Goal: Task Accomplishment & Management: Use online tool/utility

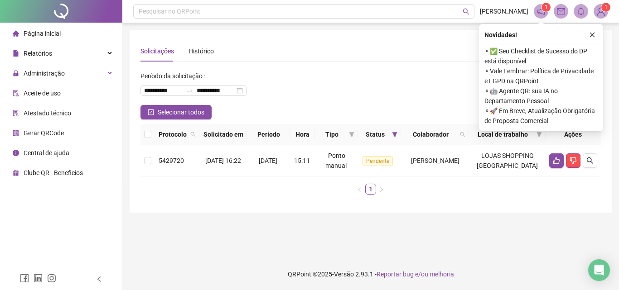
click at [602, 9] on sup "1" at bounding box center [605, 7] width 9 height 9
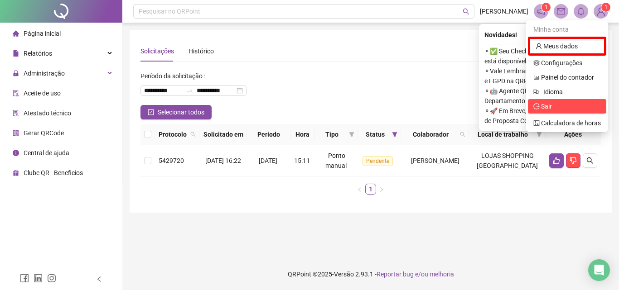
click at [543, 105] on span "Sair" at bounding box center [546, 106] width 11 height 7
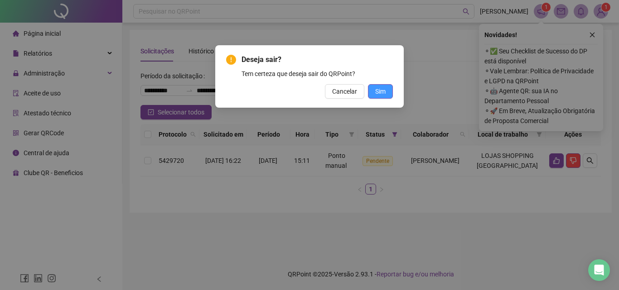
click at [385, 92] on span "Sim" at bounding box center [380, 92] width 10 height 10
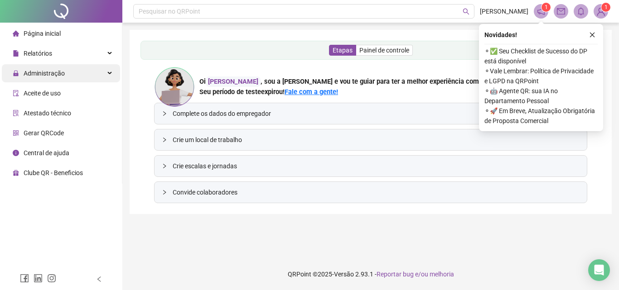
click at [41, 70] on span "Administração" at bounding box center [44, 73] width 41 height 7
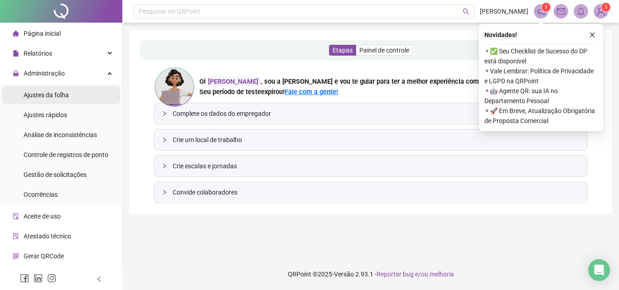
click at [49, 96] on span "Ajustes da folha" at bounding box center [46, 94] width 45 height 7
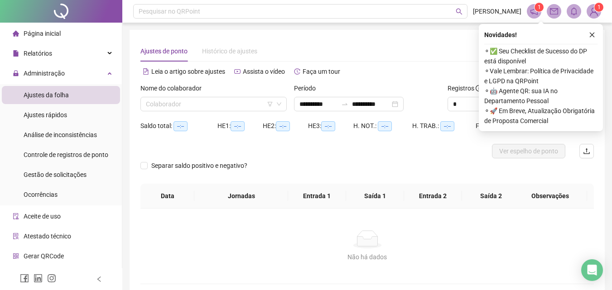
type input "**********"
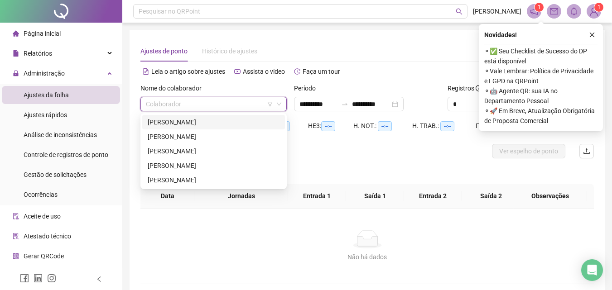
click at [191, 102] on input "search" at bounding box center [209, 104] width 127 height 14
click at [184, 175] on div "[PERSON_NAME]" at bounding box center [214, 180] width 132 height 10
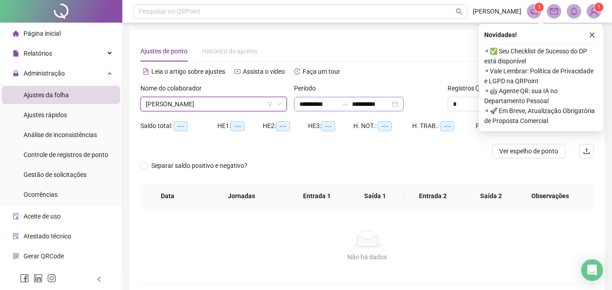
click at [404, 105] on div "**********" at bounding box center [349, 104] width 110 height 14
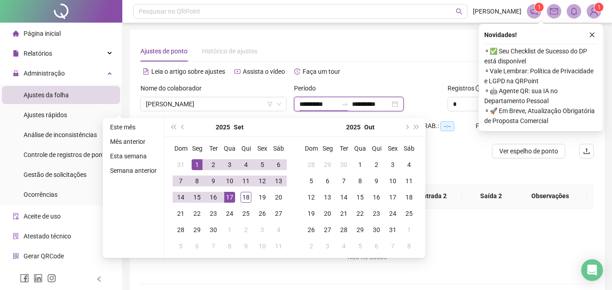
type input "**********"
click at [193, 165] on div "1" at bounding box center [197, 164] width 11 height 11
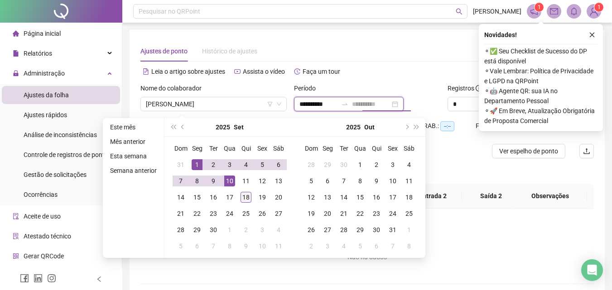
type input "**********"
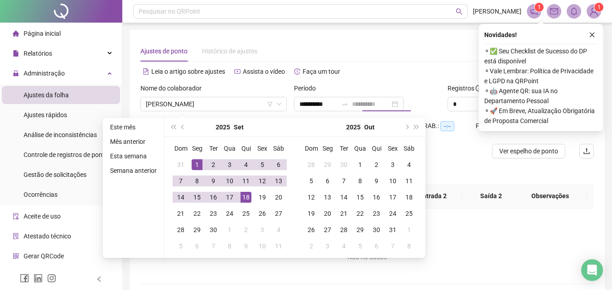
click at [250, 200] on div "18" at bounding box center [246, 197] width 11 height 11
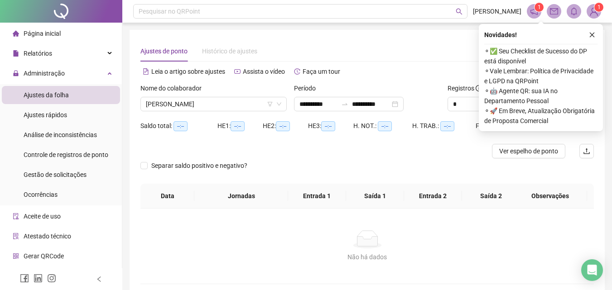
click at [585, 36] on div "Novidades !" at bounding box center [540, 34] width 113 height 11
click at [589, 29] on button "button" at bounding box center [592, 34] width 11 height 11
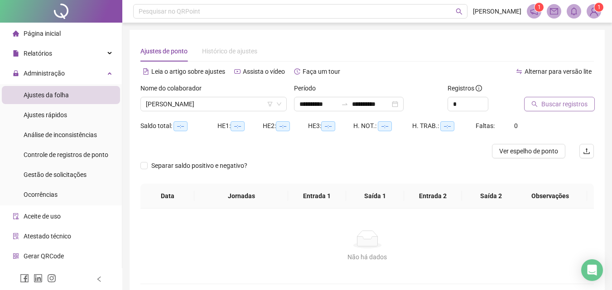
click at [544, 109] on button "Buscar registros" at bounding box center [559, 104] width 71 height 14
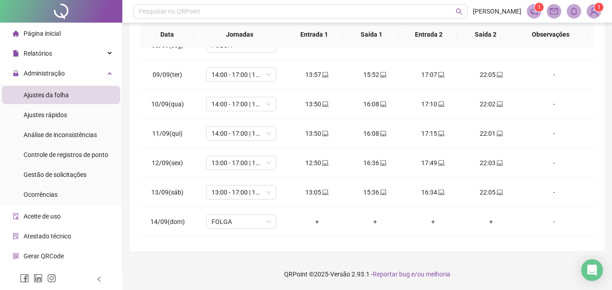
scroll to position [337, 0]
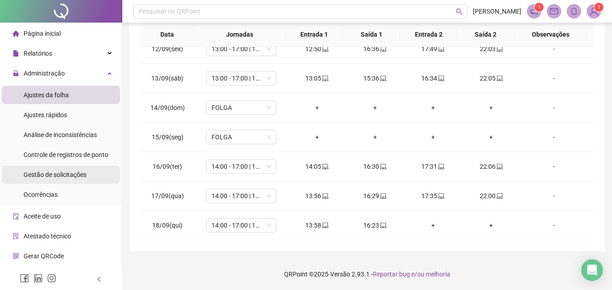
click at [48, 173] on span "Gestão de solicitações" at bounding box center [55, 174] width 63 height 7
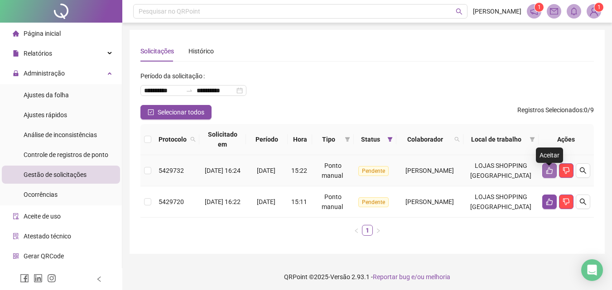
click at [546, 174] on icon "like" at bounding box center [549, 170] width 7 height 7
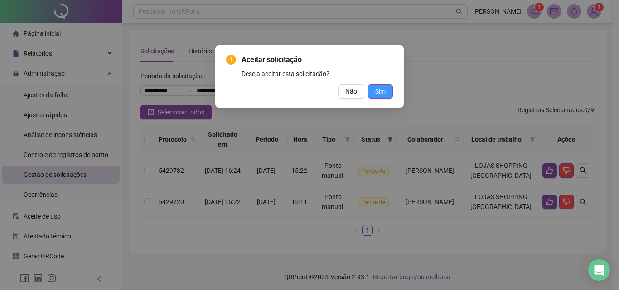
click at [370, 96] on button "Sim" at bounding box center [380, 91] width 25 height 14
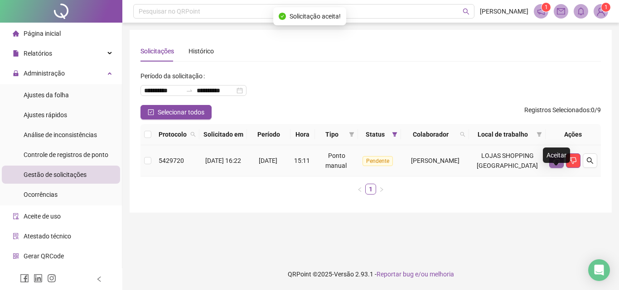
click at [553, 164] on icon "like" at bounding box center [556, 160] width 7 height 7
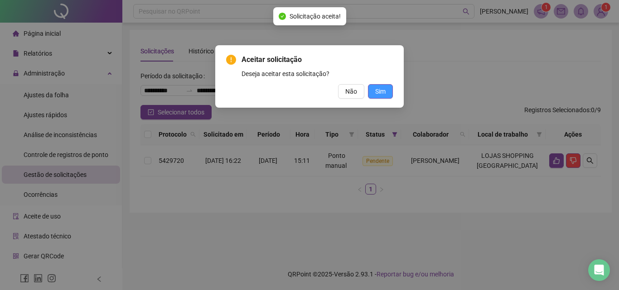
click at [382, 94] on span "Sim" at bounding box center [380, 92] width 10 height 10
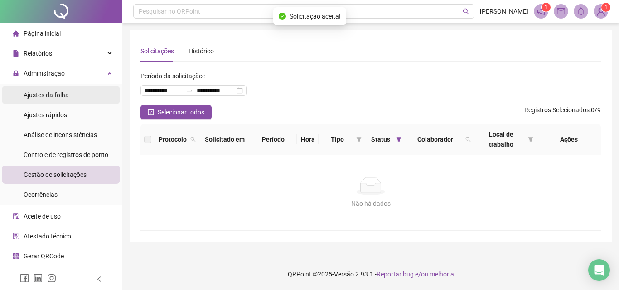
click at [49, 97] on span "Ajustes da folha" at bounding box center [46, 94] width 45 height 7
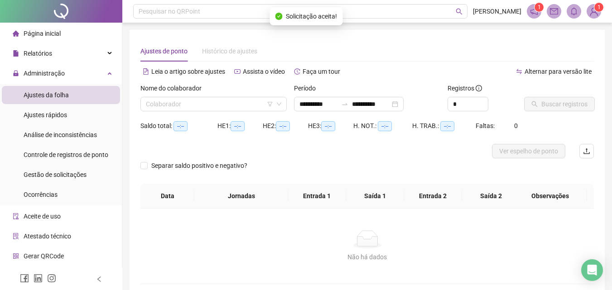
type input "**********"
click at [212, 104] on input "search" at bounding box center [209, 104] width 127 height 14
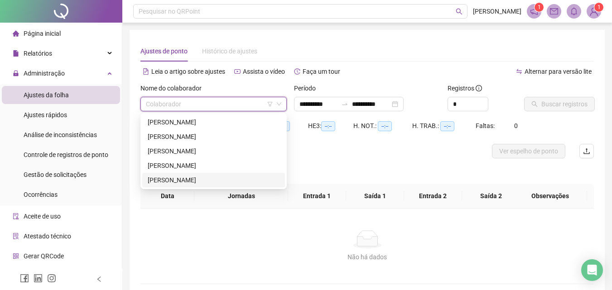
click at [173, 175] on div "[PERSON_NAME]" at bounding box center [213, 180] width 143 height 14
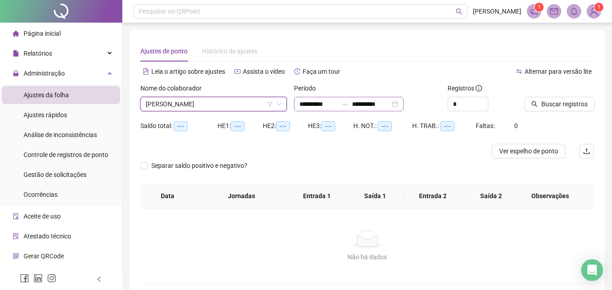
click at [404, 105] on div "**********" at bounding box center [349, 104] width 110 height 14
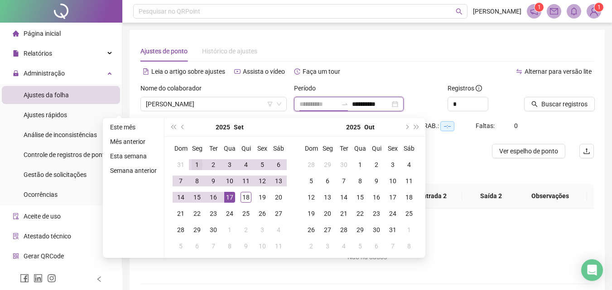
type input "**********"
click at [197, 164] on div "1" at bounding box center [197, 164] width 11 height 11
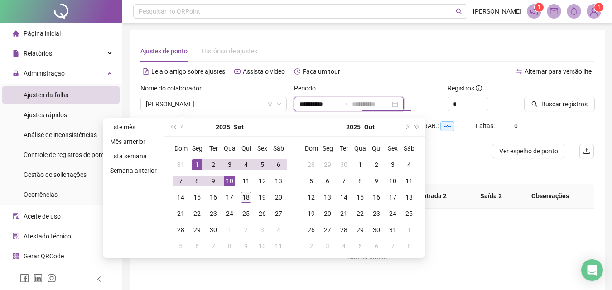
type input "**********"
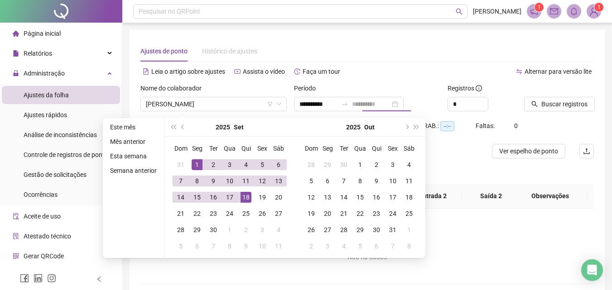
click at [245, 201] on div "18" at bounding box center [246, 197] width 11 height 11
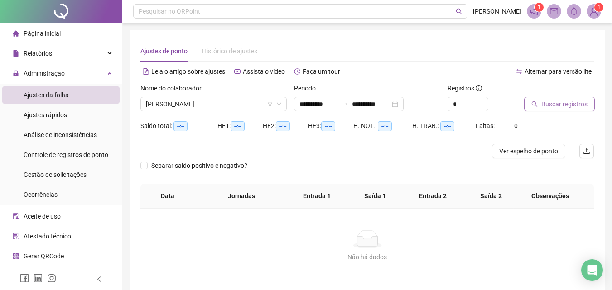
click at [546, 99] on button "Buscar registros" at bounding box center [559, 104] width 71 height 14
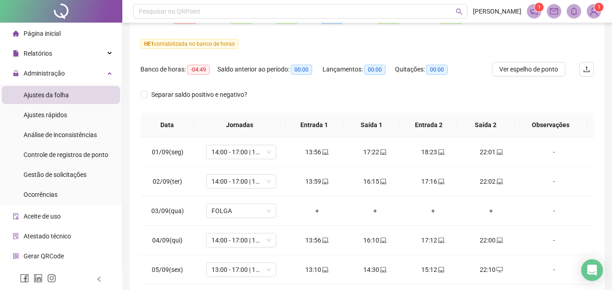
scroll to position [62, 0]
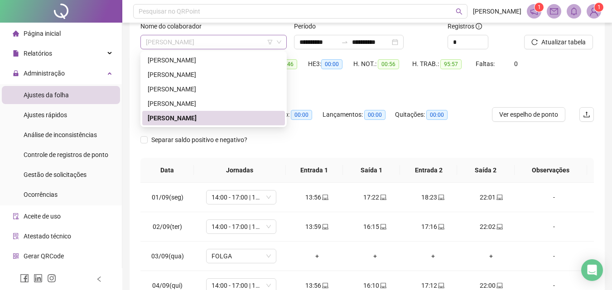
click at [230, 42] on span "[PERSON_NAME]" at bounding box center [213, 42] width 135 height 14
click at [185, 62] on div "[PERSON_NAME]" at bounding box center [214, 60] width 132 height 10
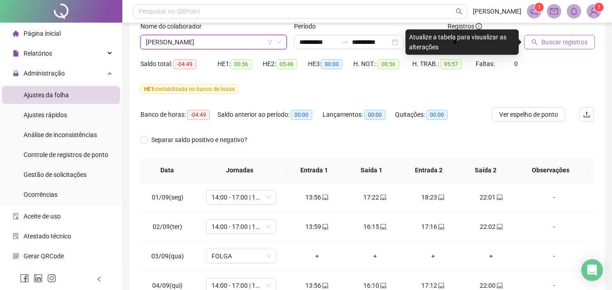
click at [556, 40] on span "Buscar registros" at bounding box center [564, 42] width 46 height 10
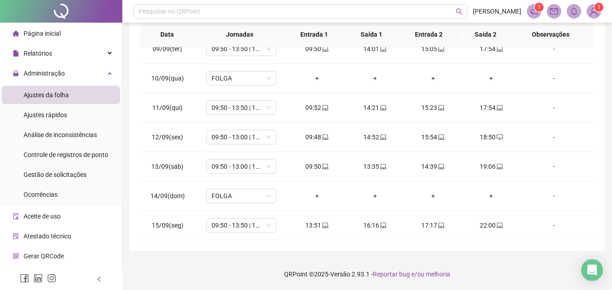
scroll to position [337, 0]
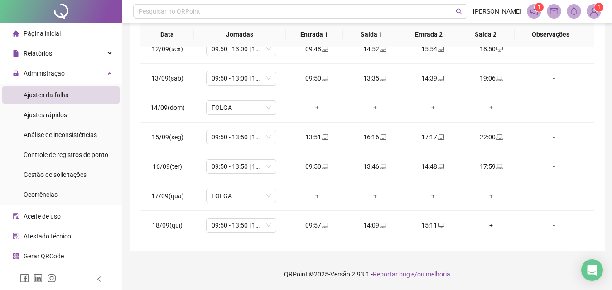
click at [53, 28] on div "Página inicial" at bounding box center [37, 33] width 48 height 18
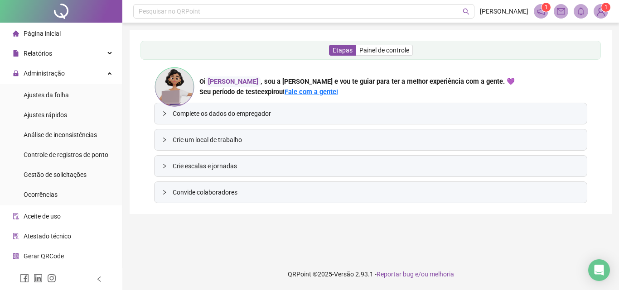
click at [604, 5] on span "1" at bounding box center [605, 7] width 3 height 6
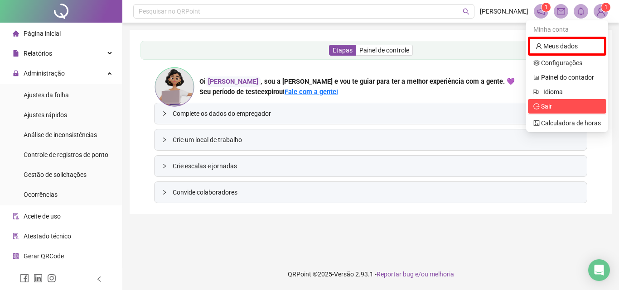
click at [544, 109] on span "Sair" at bounding box center [546, 106] width 11 height 7
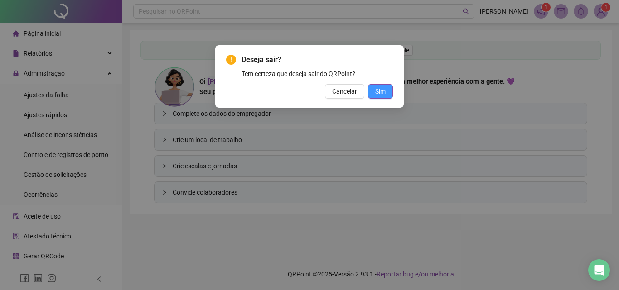
click at [372, 92] on button "Sim" at bounding box center [380, 91] width 25 height 14
